Goal: Navigation & Orientation: Find specific page/section

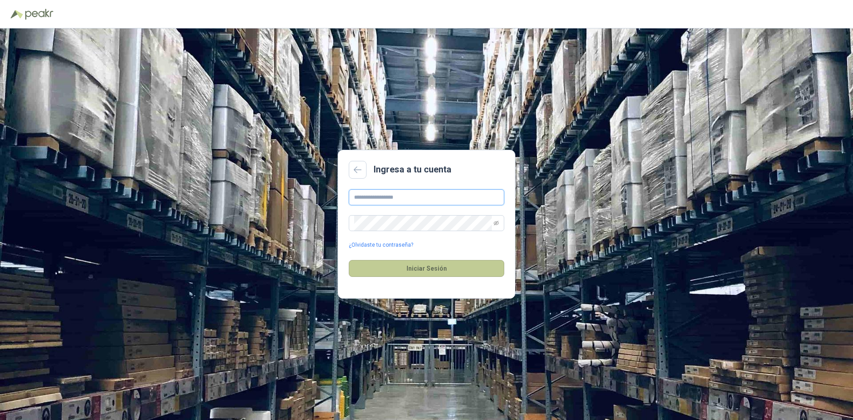
type input "**********"
click at [422, 267] on button "Iniciar Sesión" at bounding box center [427, 268] width 156 height 17
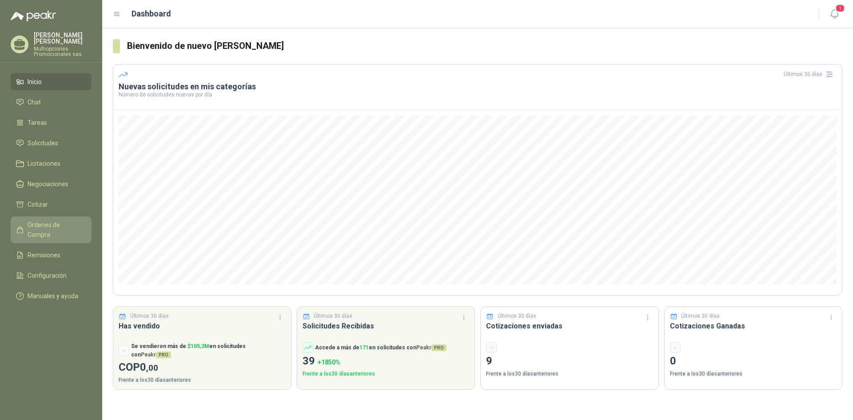
drag, startPoint x: 67, startPoint y: 223, endPoint x: 84, endPoint y: 217, distance: 17.9
click at [67, 223] on span "Órdenes de Compra" at bounding box center [56, 230] width 56 height 20
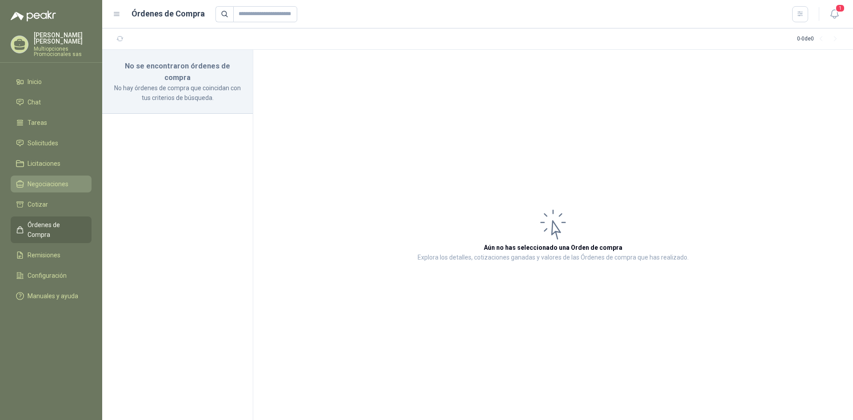
click at [57, 180] on span "Negociaciones" at bounding box center [48, 184] width 41 height 10
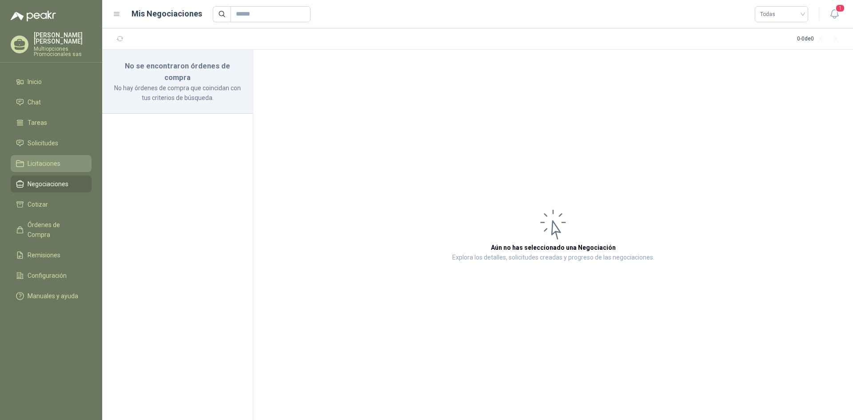
click at [74, 161] on li "Licitaciones" at bounding box center [51, 164] width 70 height 10
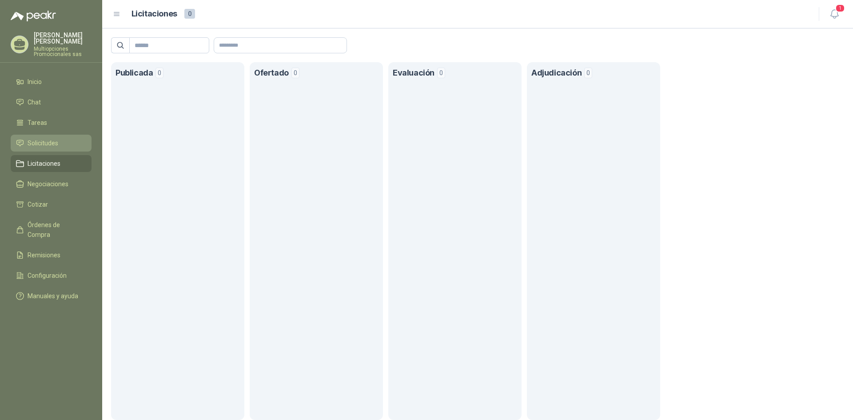
click at [52, 144] on span "Solicitudes" at bounding box center [43, 143] width 31 height 10
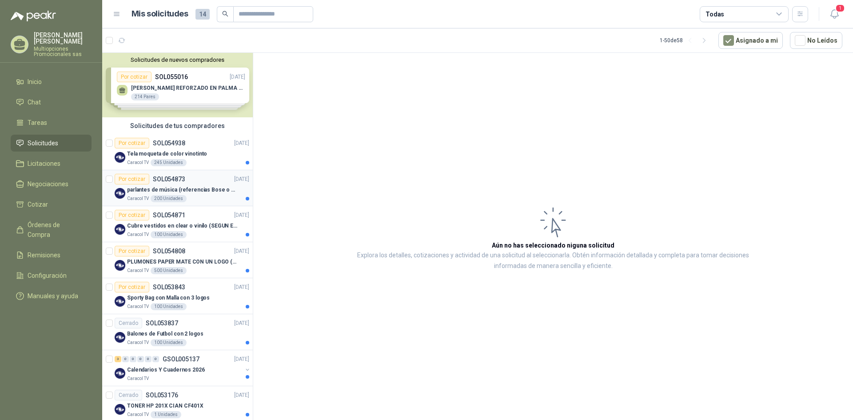
click at [207, 180] on div "Por cotizar SOL054873 [DATE]" at bounding box center [182, 179] width 135 height 11
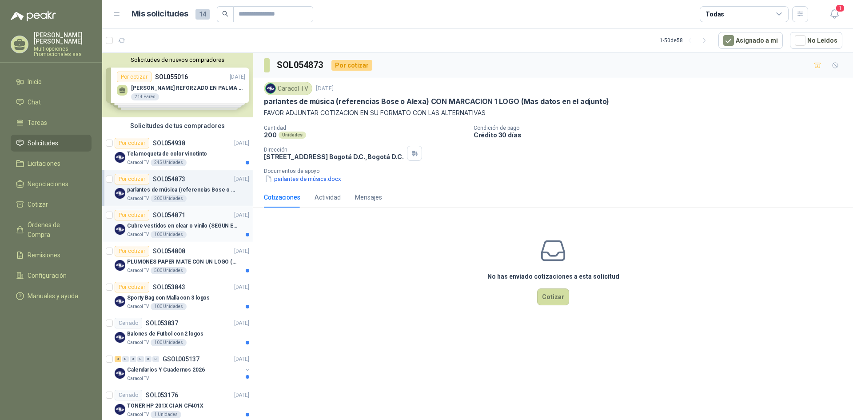
click at [211, 234] on div "Caracol TV 100 Unidades" at bounding box center [188, 234] width 122 height 7
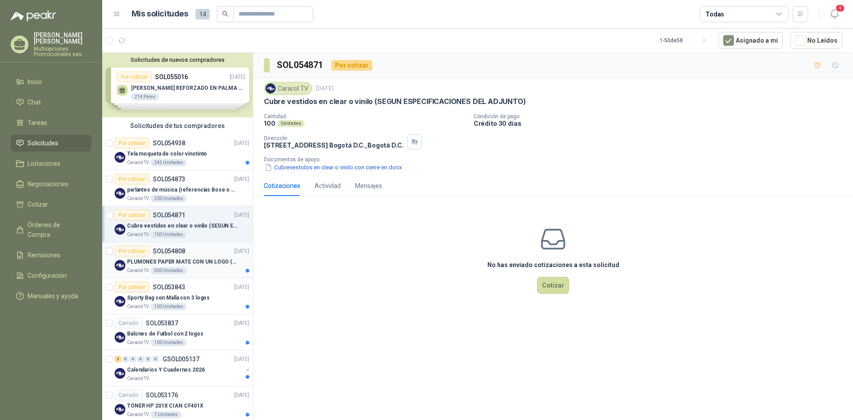
click at [205, 254] on div "Por cotizar SOL054808 [DATE]" at bounding box center [182, 251] width 135 height 11
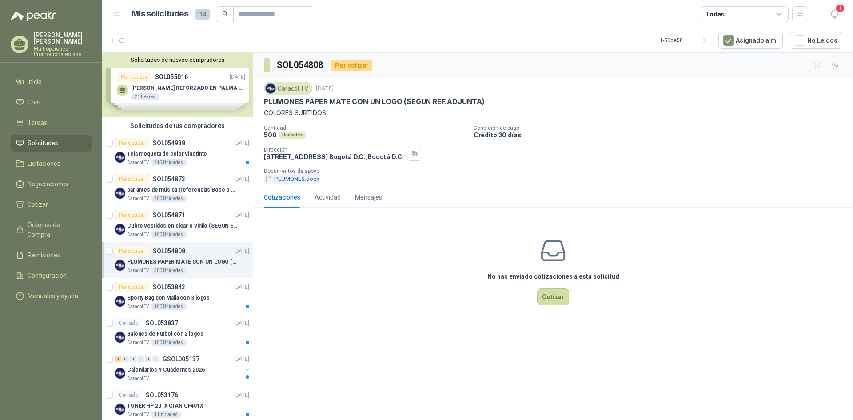
click at [303, 183] on button "PLUMONES.docx" at bounding box center [292, 178] width 56 height 9
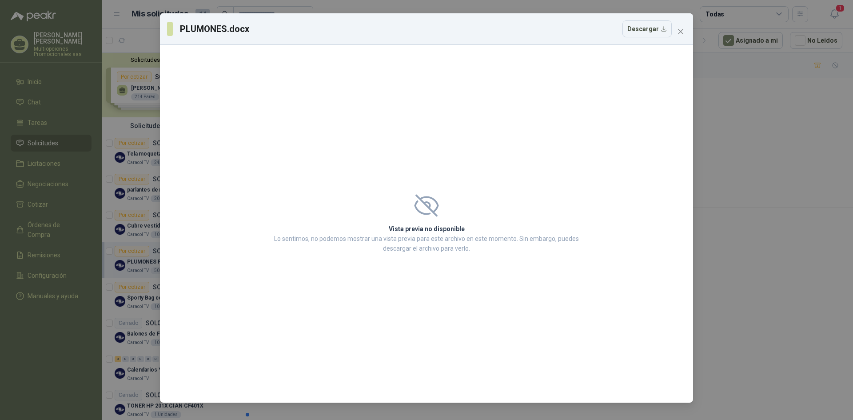
click at [433, 199] on icon at bounding box center [427, 206] width 22 height 20
click at [648, 31] on button "Descargar" at bounding box center [647, 28] width 49 height 17
click at [683, 29] on icon "close" at bounding box center [680, 31] width 5 height 5
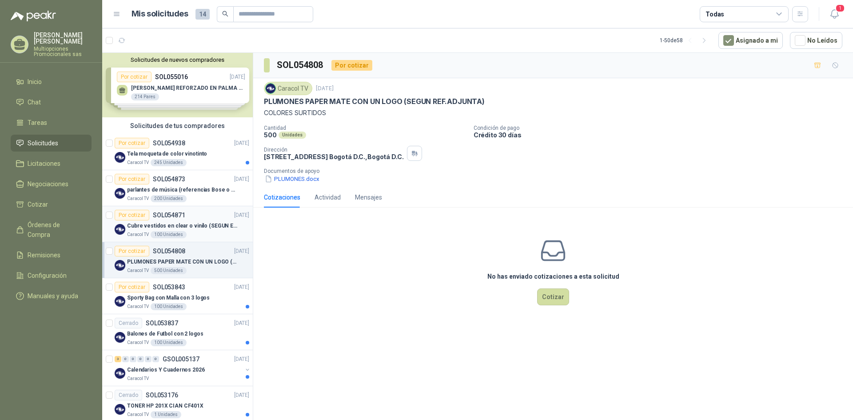
scroll to position [44, 0]
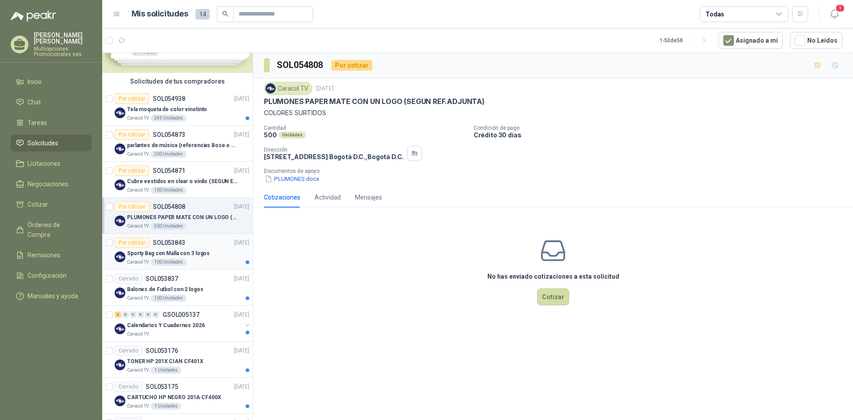
click at [208, 252] on div "Sporty Bag con Malla con 3 logos" at bounding box center [188, 253] width 122 height 11
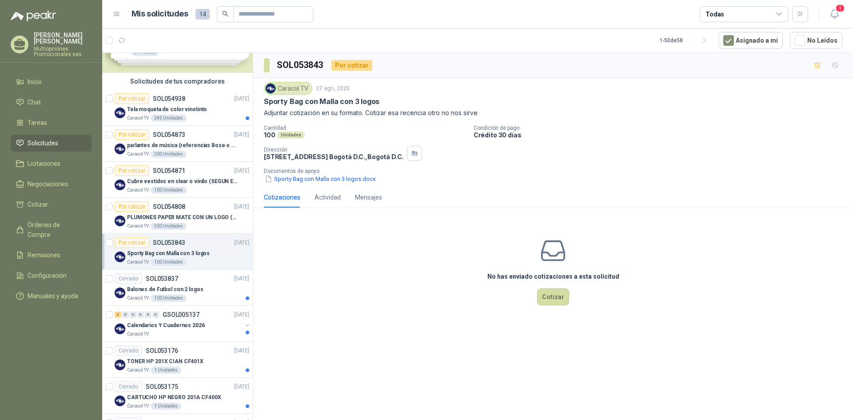
click at [284, 198] on div "Cotizaciones" at bounding box center [282, 197] width 36 height 10
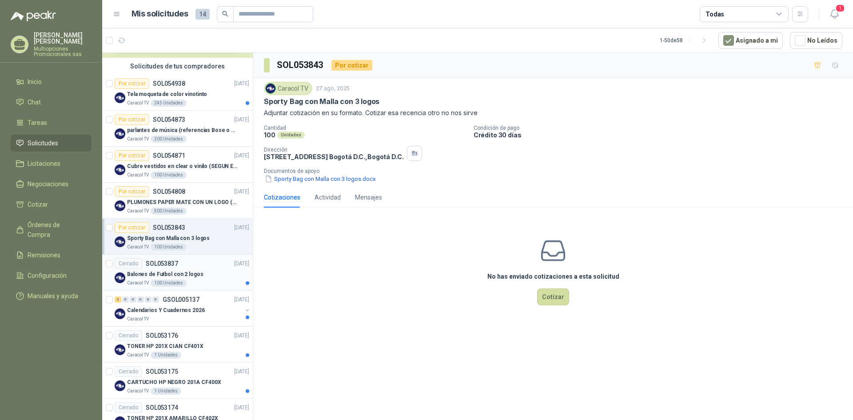
scroll to position [89, 0]
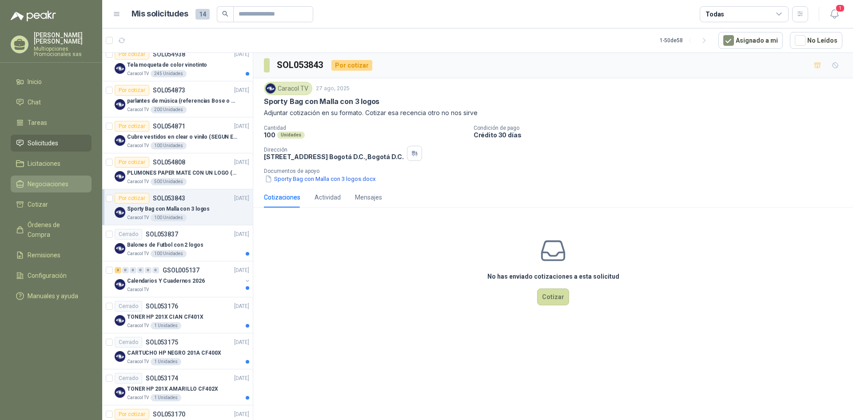
click at [74, 183] on li "Negociaciones" at bounding box center [51, 184] width 70 height 10
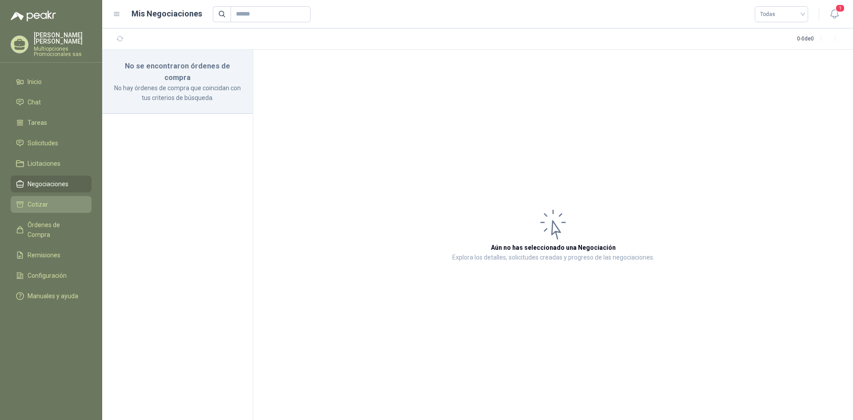
click at [54, 205] on li "Cotizar" at bounding box center [51, 205] width 70 height 10
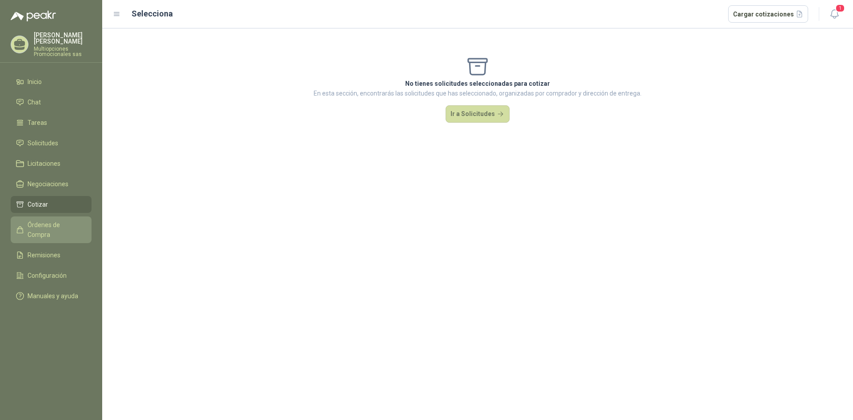
click at [47, 226] on span "Órdenes de Compra" at bounding box center [56, 230] width 56 height 20
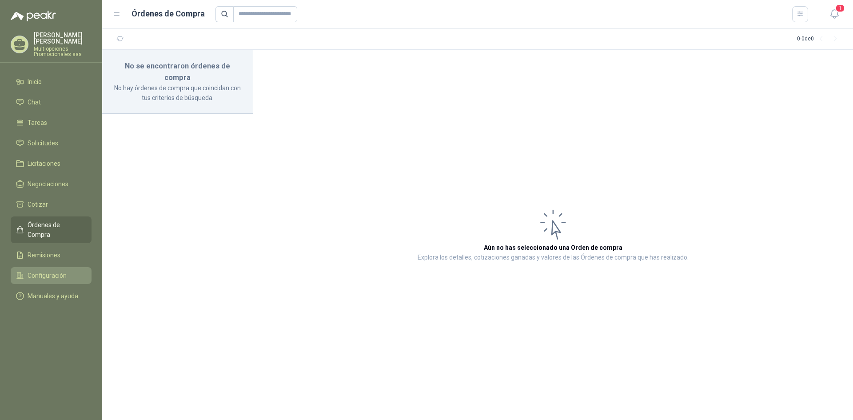
click at [49, 271] on span "Configuración" at bounding box center [47, 276] width 39 height 10
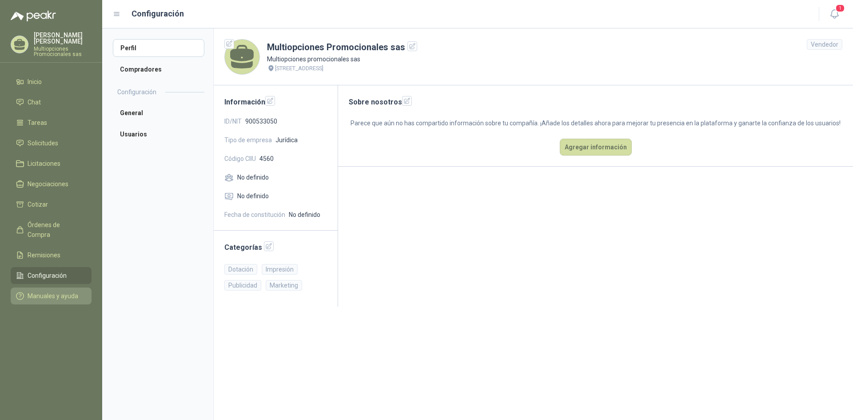
click at [50, 291] on span "Manuales y ayuda" at bounding box center [53, 296] width 51 height 10
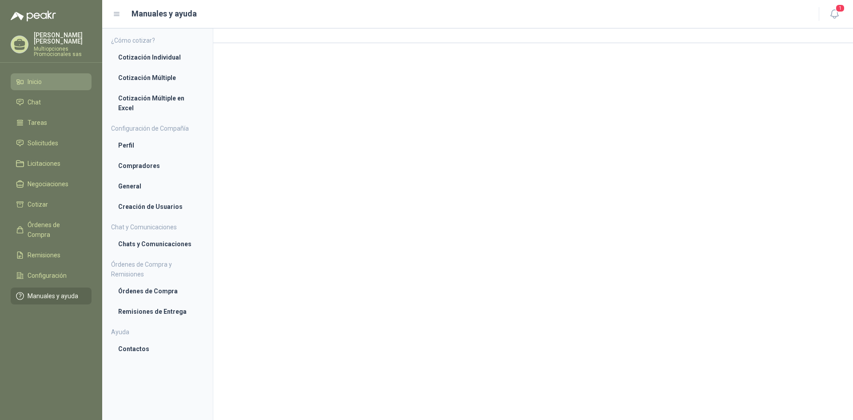
click at [51, 80] on li "Inicio" at bounding box center [51, 82] width 70 height 10
